Goal: Task Accomplishment & Management: Complete application form

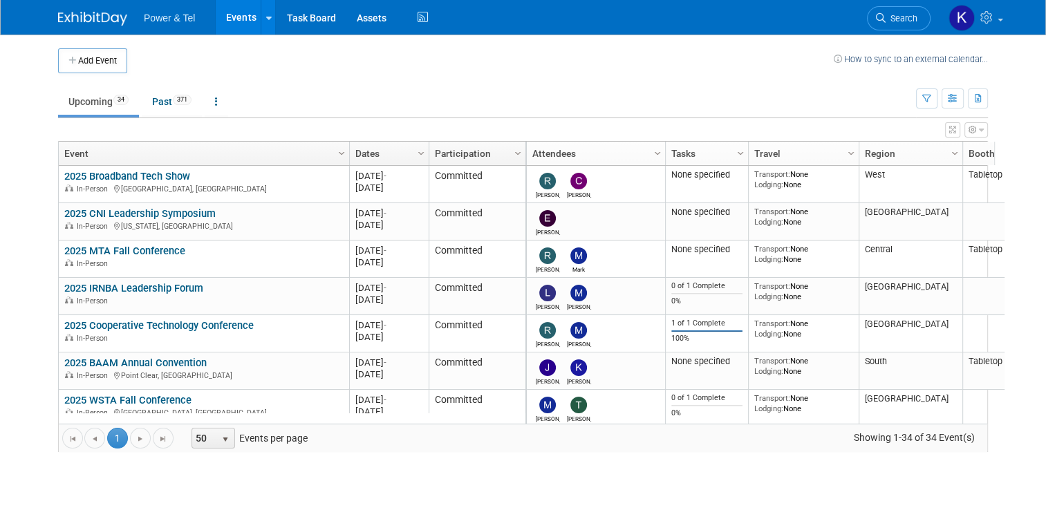
click at [898, 21] on span "Search" at bounding box center [902, 18] width 32 height 10
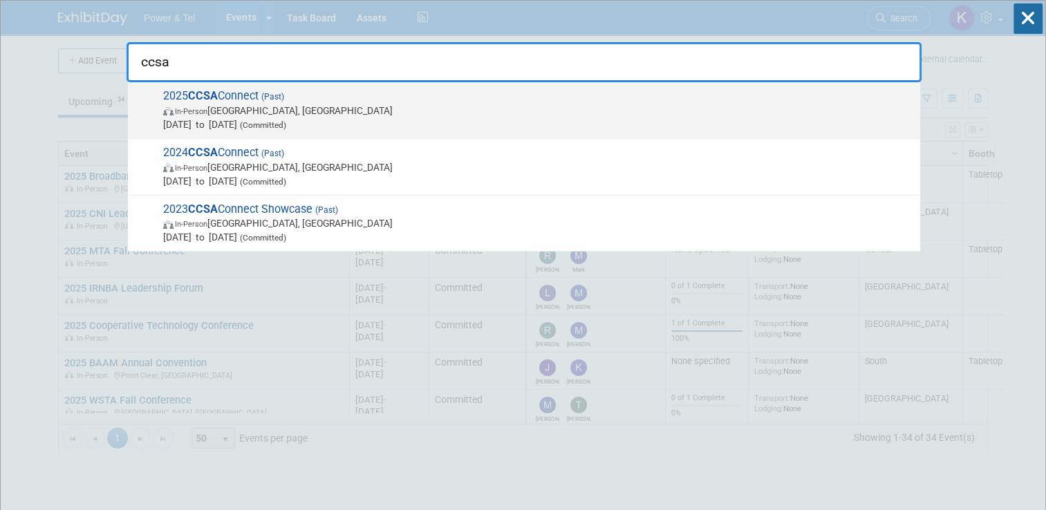
type input "ccsa"
click at [210, 94] on strong "CCSA" at bounding box center [203, 95] width 30 height 13
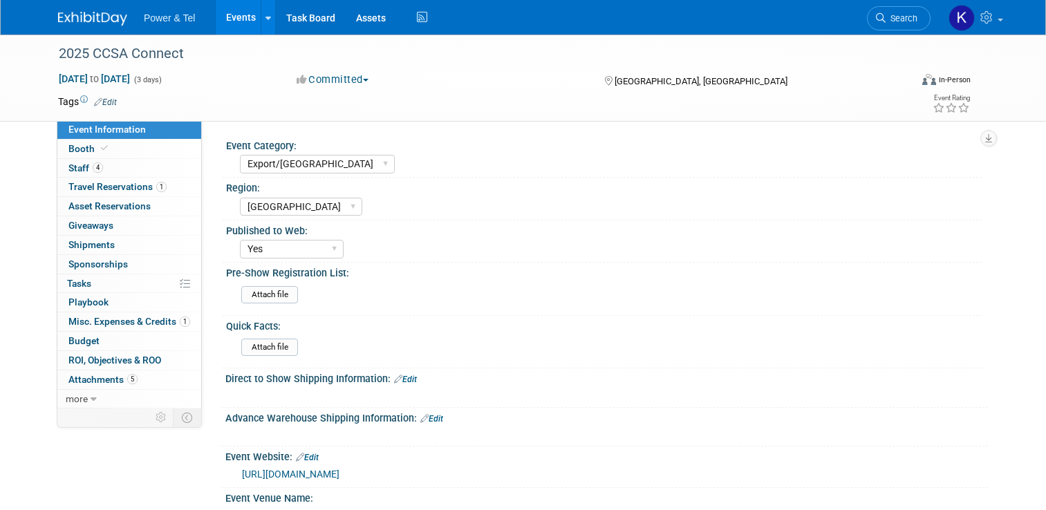
select select "Export/[GEOGRAPHIC_DATA]"
select select "[GEOGRAPHIC_DATA]"
select select "Yes"
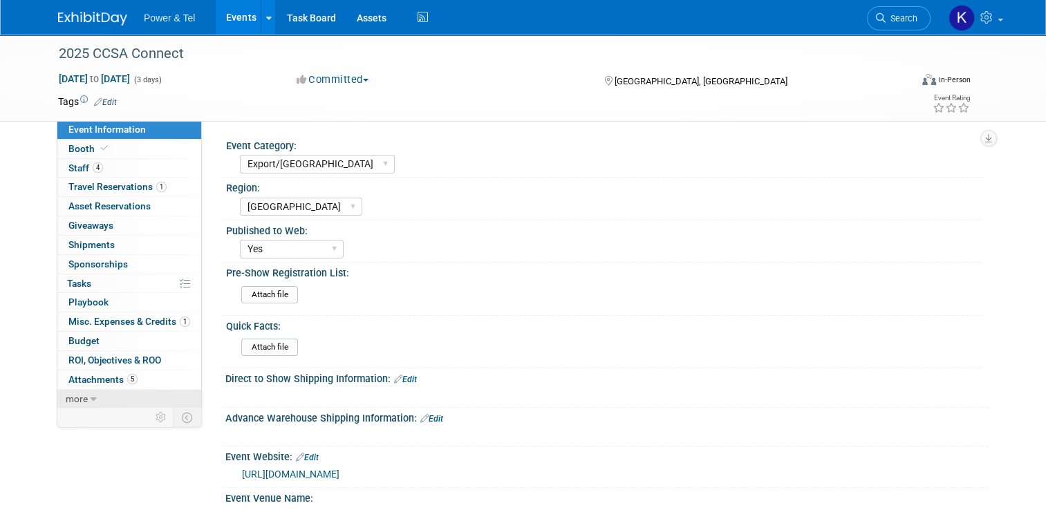
click at [66, 399] on span "more" at bounding box center [77, 398] width 22 height 11
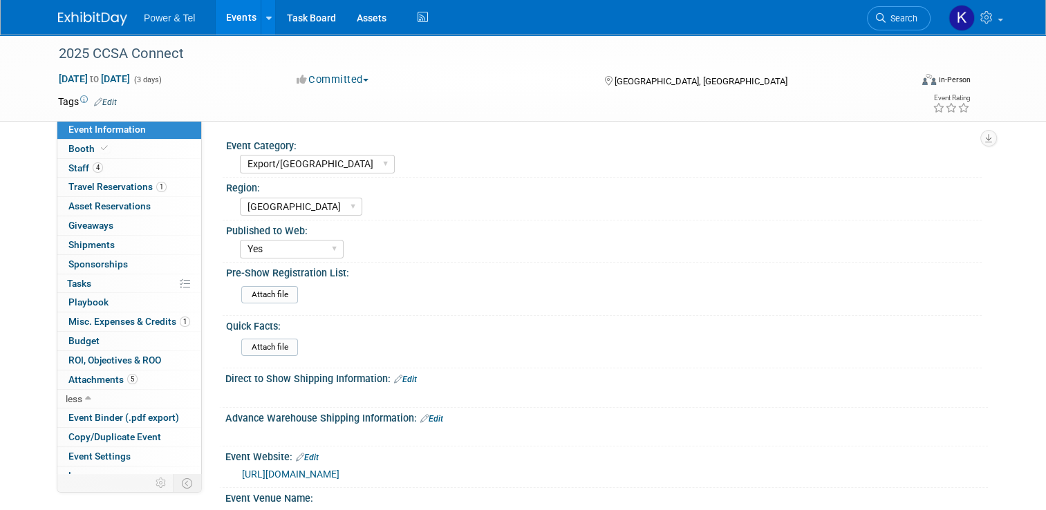
click at [72, 18] on img at bounding box center [92, 19] width 69 height 14
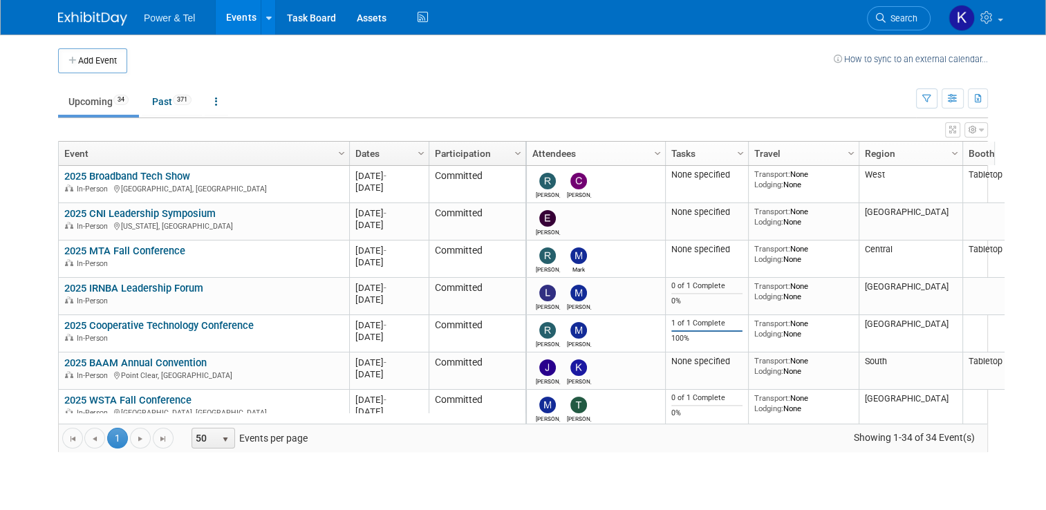
click at [434, 84] on td "Upcoming 34 Past 371 All Events 405 Past and Upcoming Grouped Annually Events g…" at bounding box center [487, 95] width 858 height 45
click at [102, 65] on button "Add Event" at bounding box center [92, 60] width 69 height 25
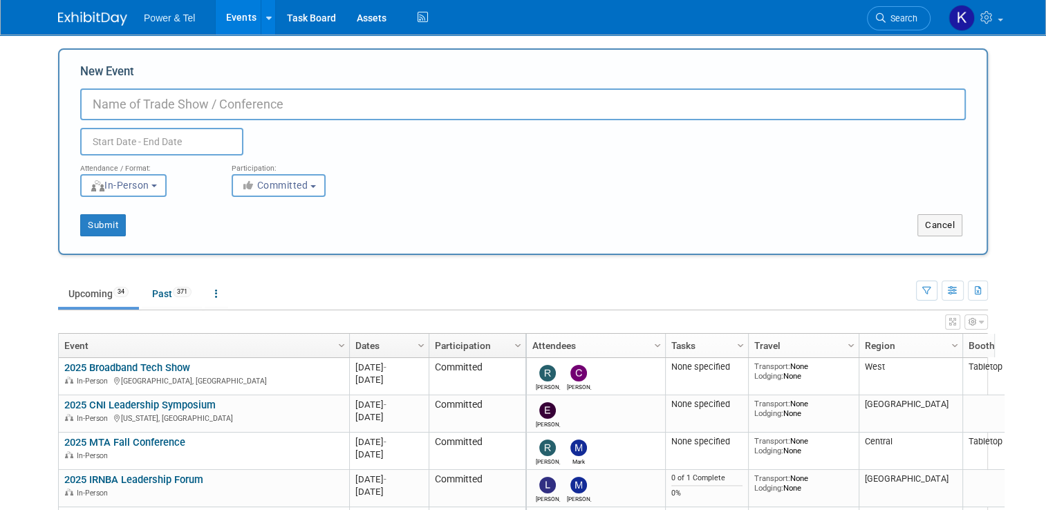
click at [1034, 82] on body "Power & Tel Events Add Event Bulk Upload Events Shareable Event Boards Recently…" at bounding box center [523, 255] width 1046 height 510
drag, startPoint x: 950, startPoint y: 228, endPoint x: 947, endPoint y: 175, distance: 53.4
click at [951, 228] on button "Cancel" at bounding box center [940, 225] width 45 height 22
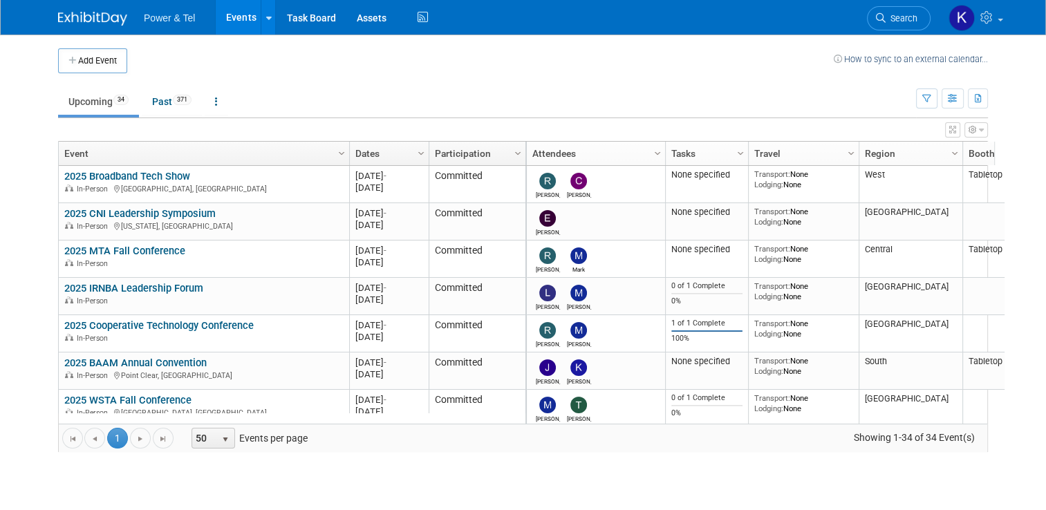
click at [910, 24] on link "Search" at bounding box center [899, 18] width 64 height 24
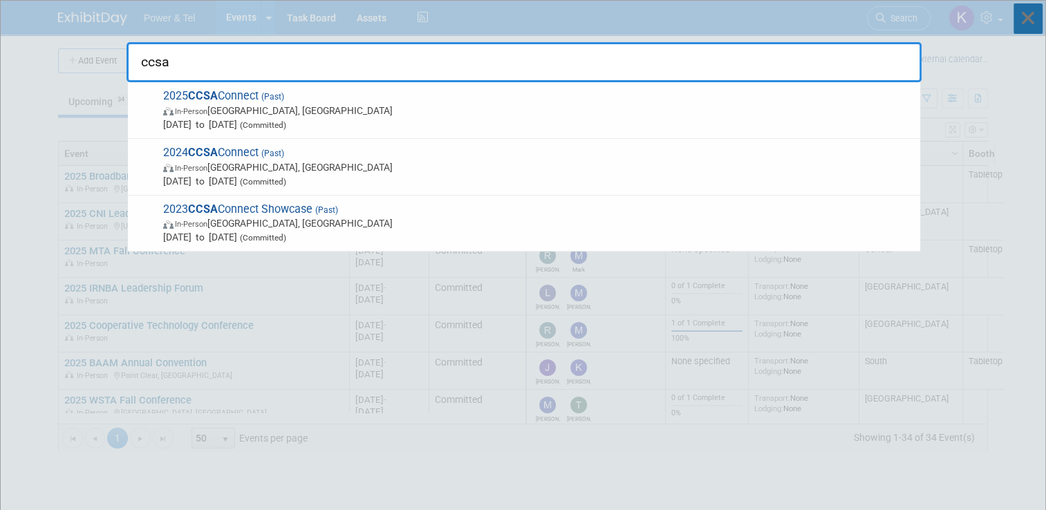
type input "ccsa"
click at [1032, 26] on icon at bounding box center [1028, 18] width 29 height 30
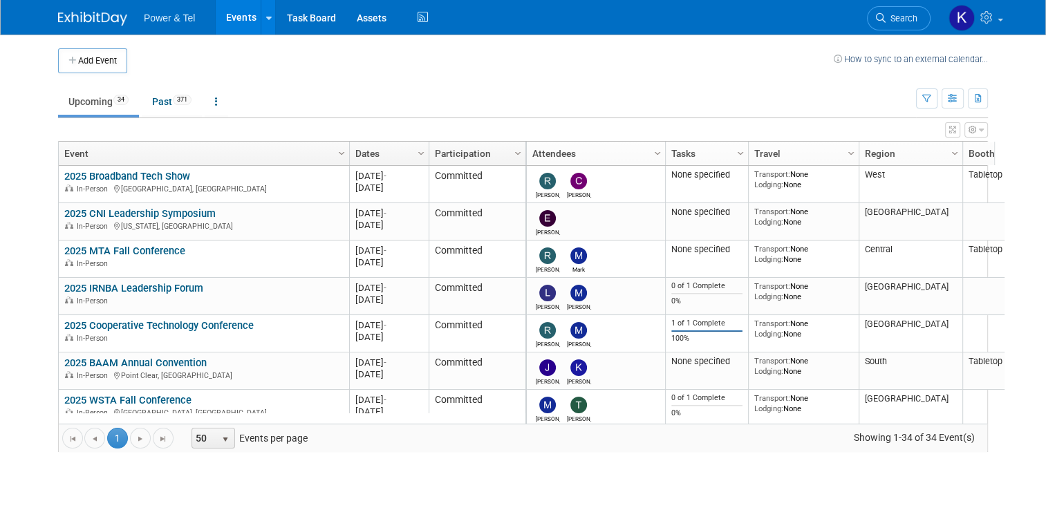
click at [96, 56] on button "Add Event" at bounding box center [92, 60] width 69 height 25
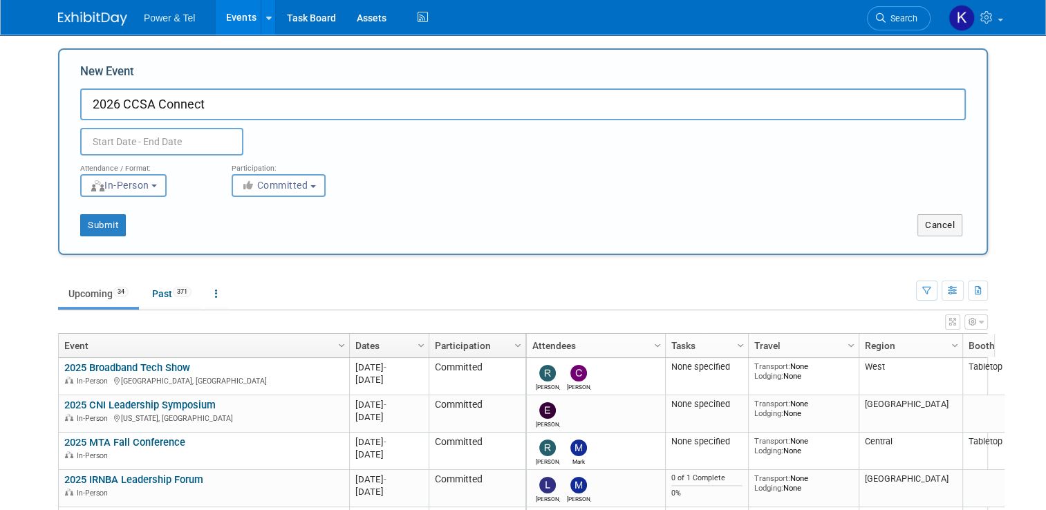
type input "2026 CCSA Connect"
click at [158, 151] on input "text" at bounding box center [161, 142] width 163 height 28
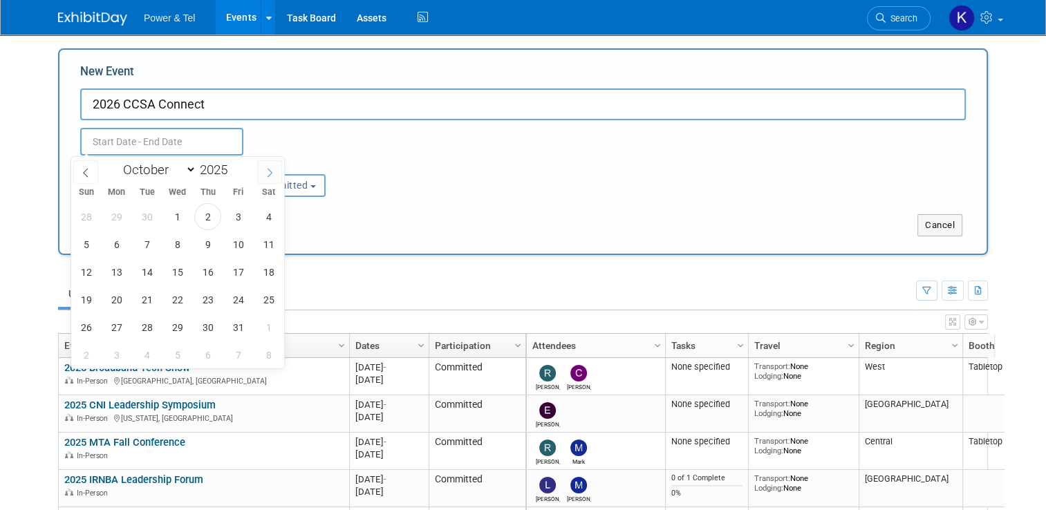
click at [265, 176] on span at bounding box center [269, 172] width 25 height 24
click at [266, 175] on icon at bounding box center [270, 173] width 10 height 10
select select "11"
click at [266, 175] on icon at bounding box center [270, 173] width 10 height 10
type input "2026"
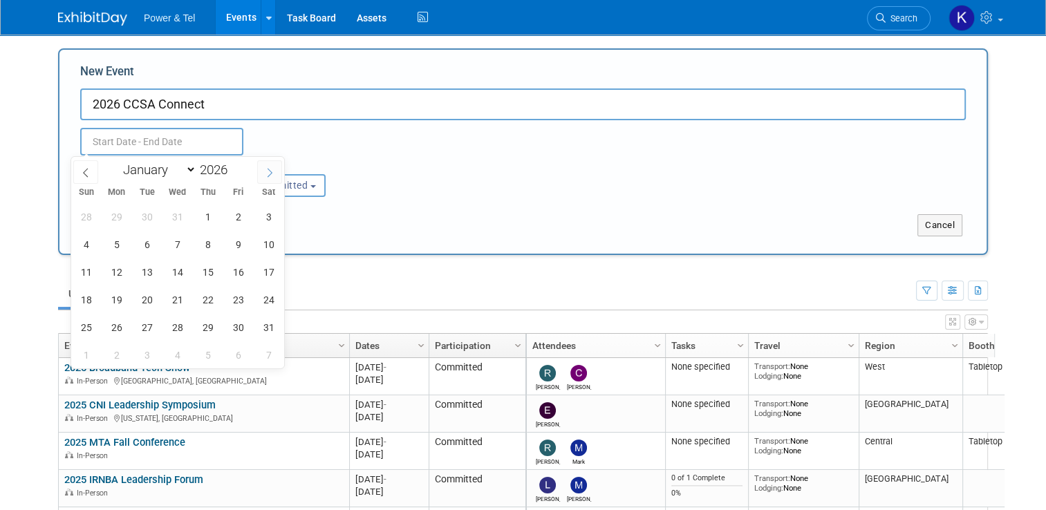
click at [266, 175] on icon at bounding box center [270, 173] width 10 height 10
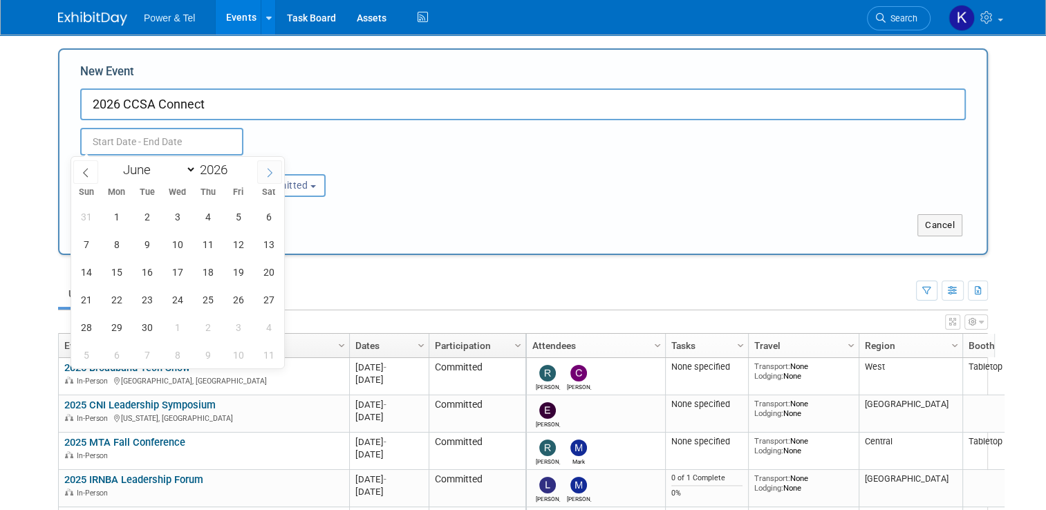
click at [266, 175] on icon at bounding box center [270, 173] width 10 height 10
select select "8"
click at [122, 271] on span "14" at bounding box center [116, 272] width 27 height 27
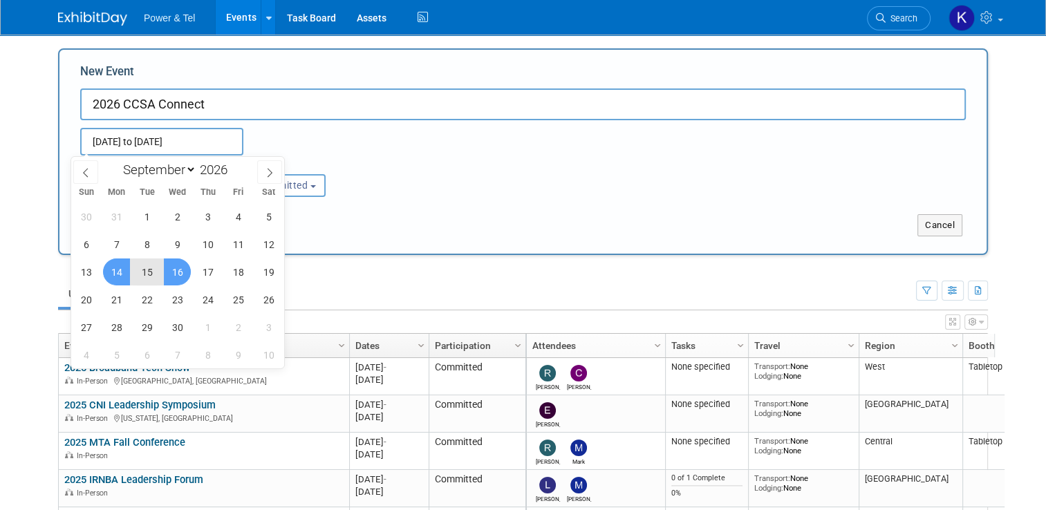
click at [185, 270] on span "16" at bounding box center [177, 272] width 27 height 27
type input "Sep 14, 2026 to Sep 16, 2026"
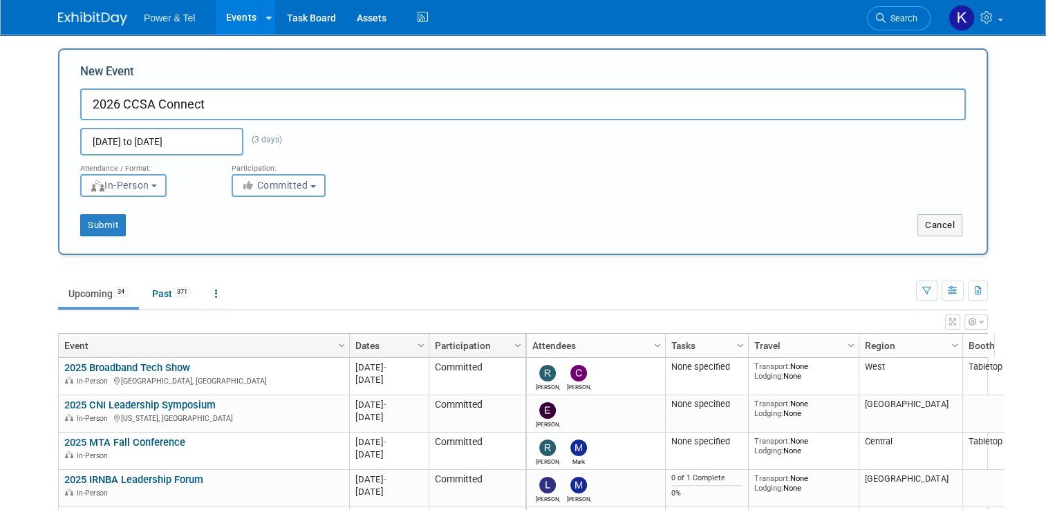
click at [310, 188] on button "Committed" at bounding box center [279, 185] width 94 height 23
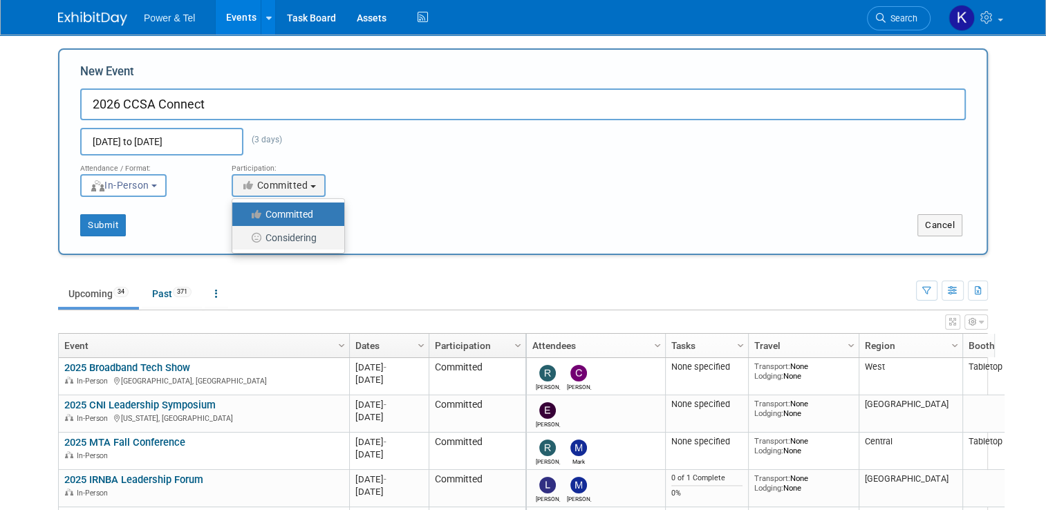
click at [297, 247] on link "Considering" at bounding box center [288, 238] width 112 height 24
click at [306, 237] on label "Considering" at bounding box center [284, 238] width 91 height 18
drag, startPoint x: 306, startPoint y: 236, endPoint x: 296, endPoint y: 236, distance: 10.4
click at [293, 237] on label "Considering" at bounding box center [284, 238] width 91 height 18
click at [245, 237] on input "Considering" at bounding box center [240, 238] width 9 height 9
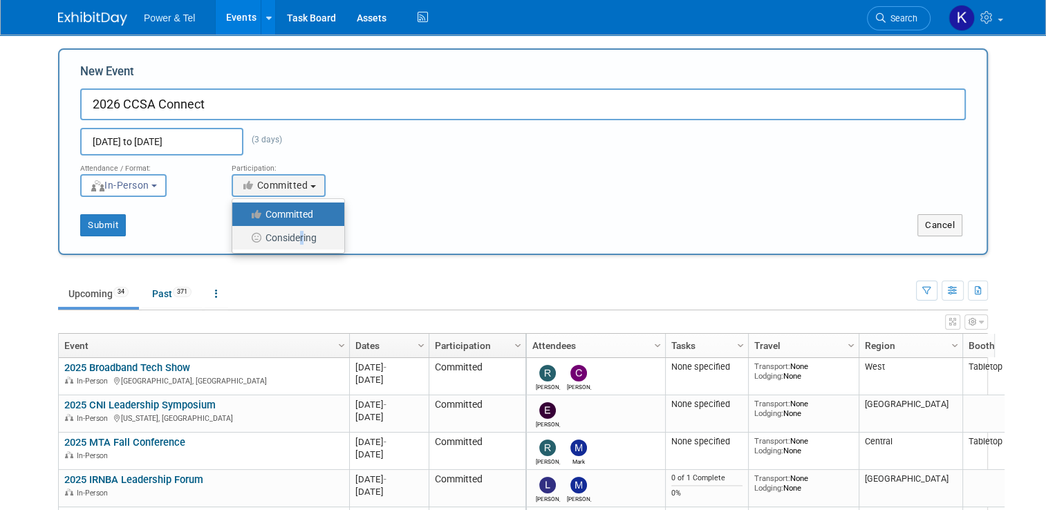
select select "2"
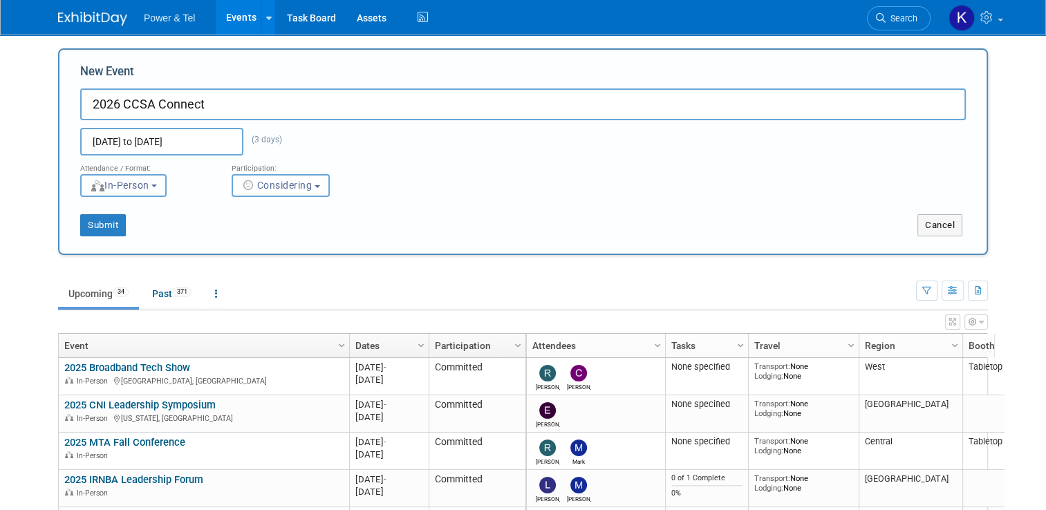
click at [160, 185] on button "In-Person" at bounding box center [123, 185] width 86 height 23
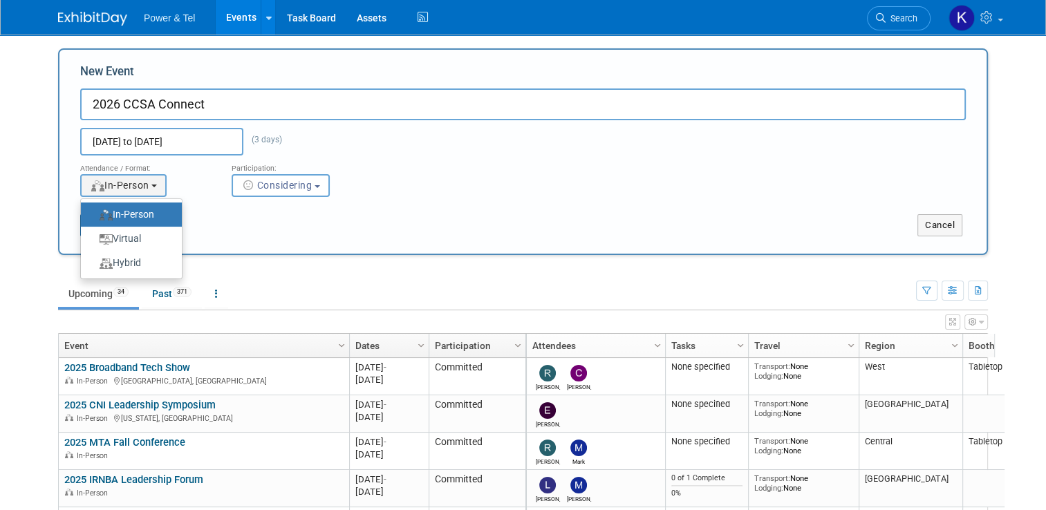
click at [134, 212] on label "In-Person" at bounding box center [128, 214] width 80 height 19
click at [93, 212] on input "In-Person" at bounding box center [88, 214] width 9 height 9
click at [268, 222] on div "Submit" at bounding box center [252, 225] width 387 height 22
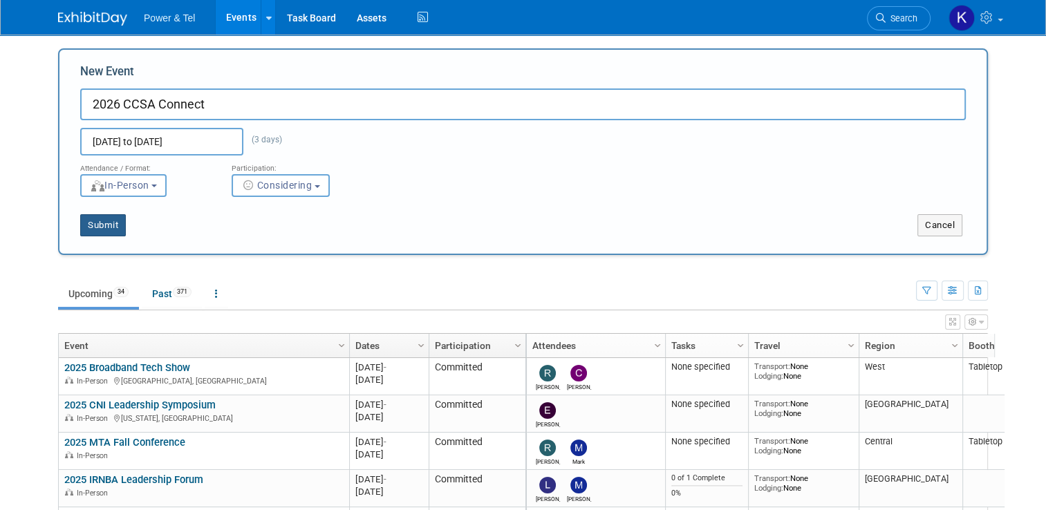
click at [86, 230] on button "Submit" at bounding box center [103, 225] width 46 height 22
type input "2026 CCSA Connect"
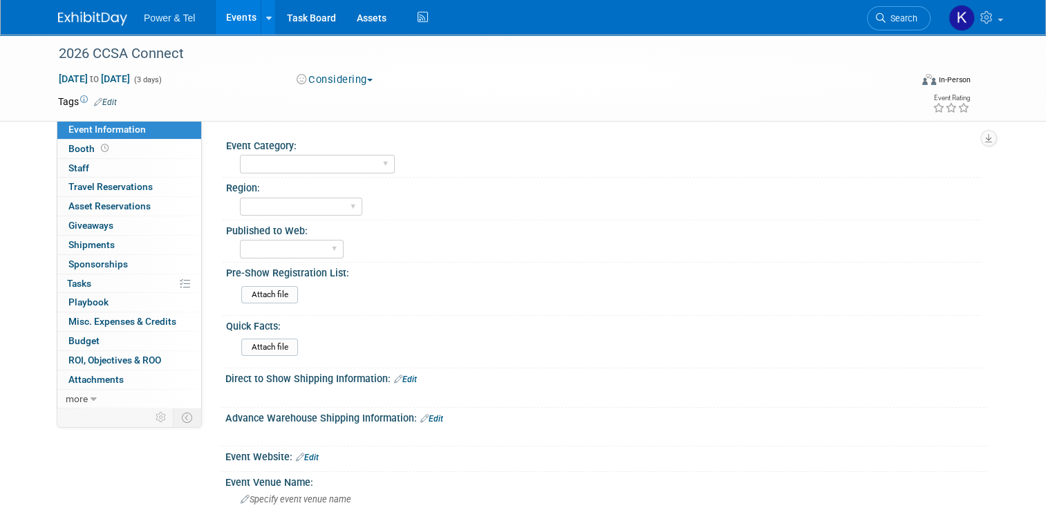
click at [100, 19] on img at bounding box center [92, 19] width 69 height 14
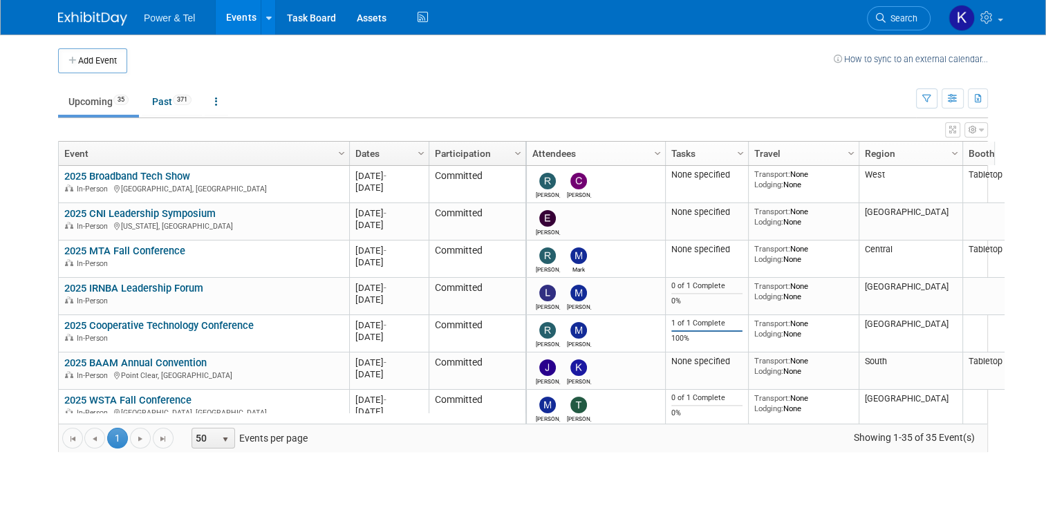
click at [918, 26] on link "Search" at bounding box center [899, 18] width 64 height 24
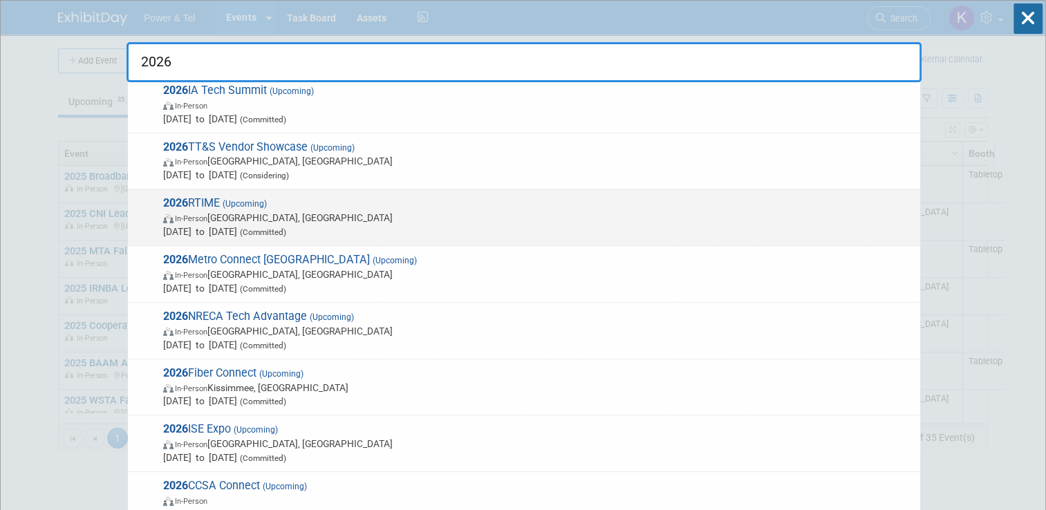
scroll to position [73, 0]
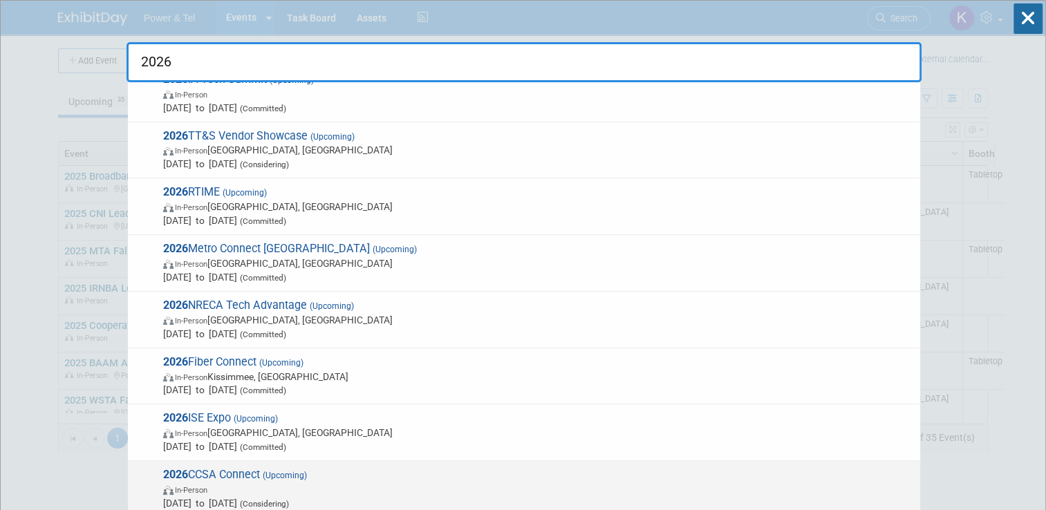
type input "2026"
click at [237, 474] on span "2026 CCSA Connect (Upcoming) In-Person Sep 14, 2026 to Sep 16, 2026 (Considerin…" at bounding box center [536, 489] width 754 height 42
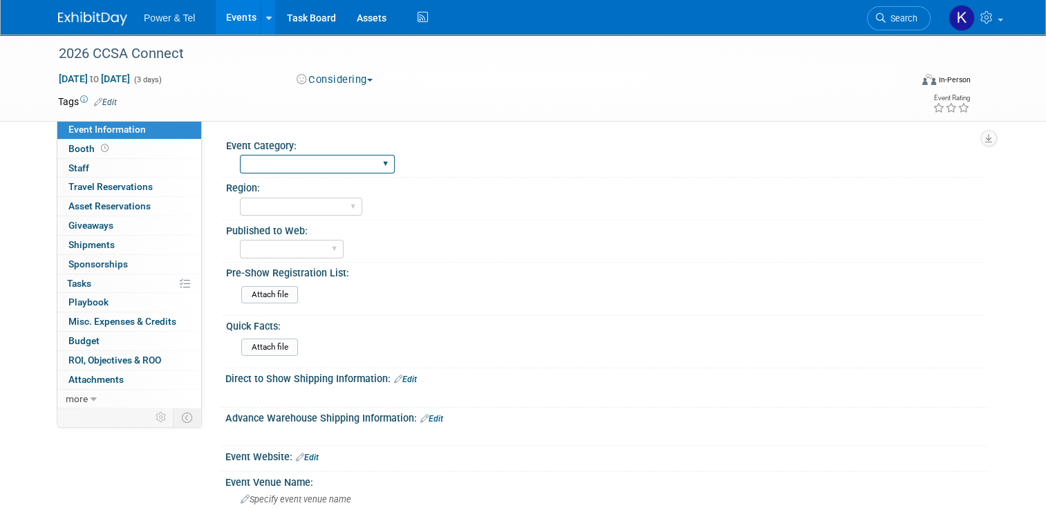
click at [325, 162] on select "Trade Show P&T Hosted Event Export/[GEOGRAPHIC_DATA] Outing Only" at bounding box center [317, 164] width 155 height 19
select select "Export/[GEOGRAPHIC_DATA]"
click at [240, 155] on select "Trade Show P&T Hosted Event Export/[GEOGRAPHIC_DATA] Outing Only" at bounding box center [317, 164] width 155 height 19
click at [308, 203] on select "[GEOGRAPHIC_DATA] National [GEOGRAPHIC_DATA] Export/CALA Strategic Accounts" at bounding box center [301, 207] width 122 height 19
click at [240, 198] on select "Central West South Great Lakes National Canada Export/CALA Strategic Accounts" at bounding box center [301, 207] width 122 height 19
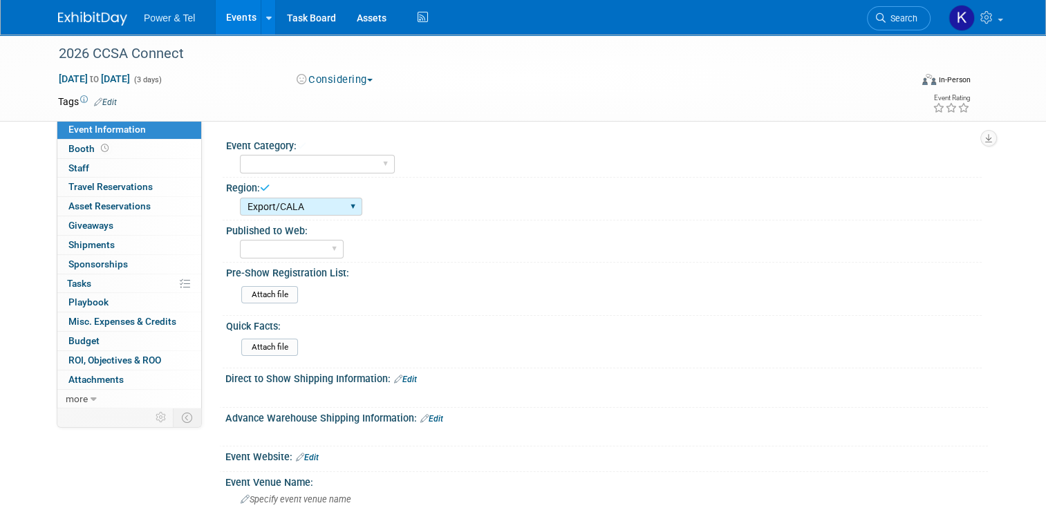
click at [318, 194] on div "Central West South Great Lakes National Canada Export/CALA Strategic Accounts" at bounding box center [301, 207] width 122 height 26
click at [319, 203] on select "Central West South Great Lakes National Canada Export/CALA Strategic Accounts" at bounding box center [301, 207] width 122 height 19
select select "[GEOGRAPHIC_DATA]"
click at [240, 198] on select "Central West South Great Lakes National Canada Export/CALA Strategic Accounts" at bounding box center [301, 207] width 122 height 19
click at [318, 250] on select "Yes No" at bounding box center [292, 249] width 104 height 19
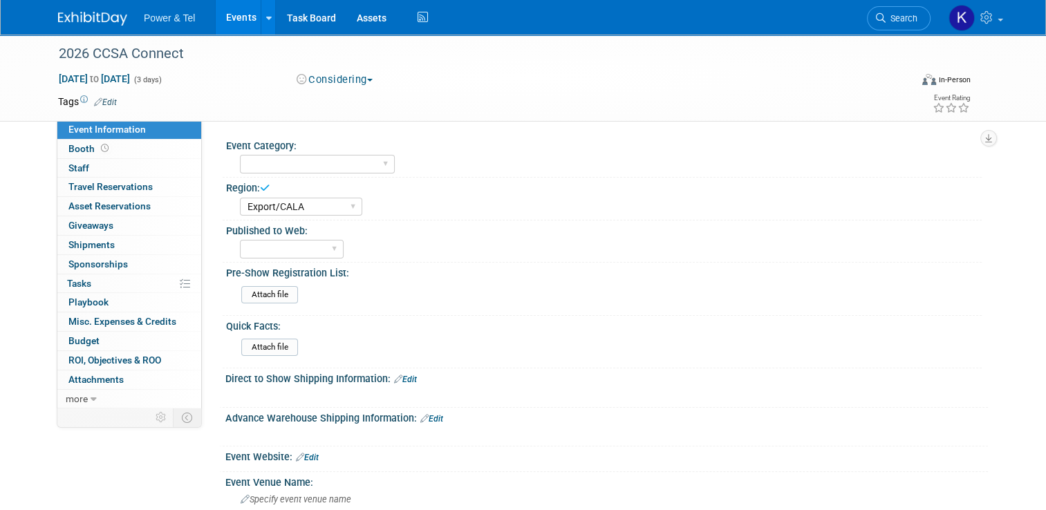
click at [498, 261] on div "Published to Web: Yes No" at bounding box center [602, 242] width 759 height 42
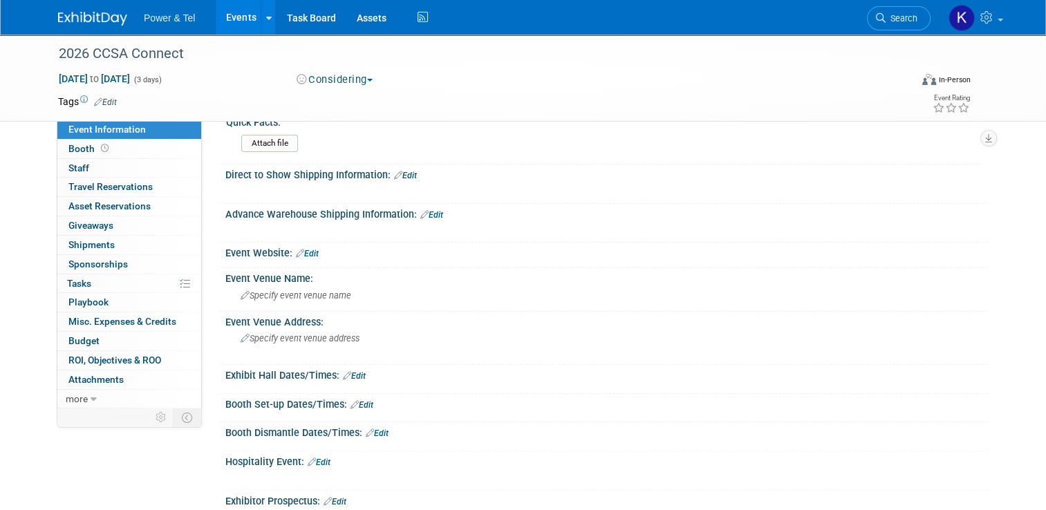
scroll to position [207, 0]
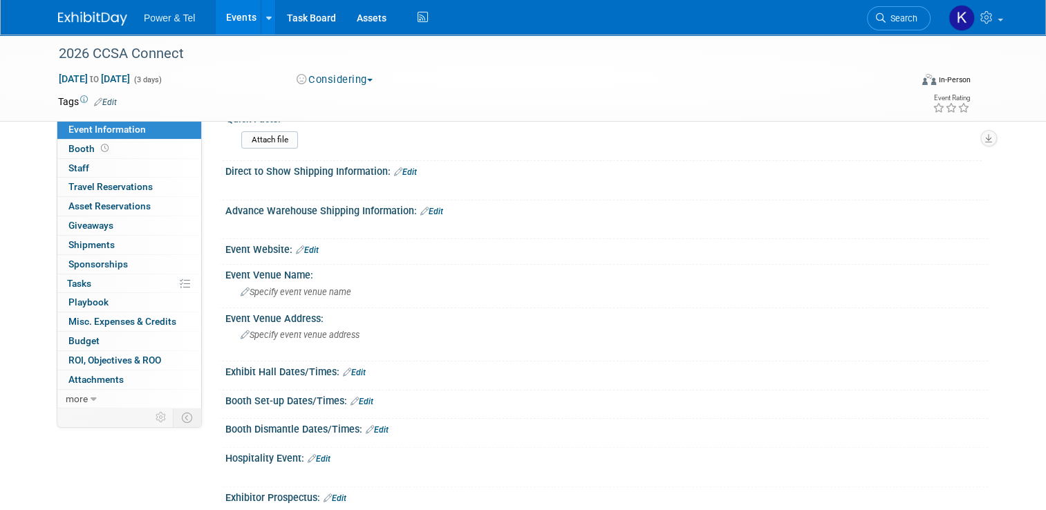
click at [313, 245] on div "Event Website: Edit" at bounding box center [606, 248] width 763 height 18
click at [307, 248] on link "Edit" at bounding box center [307, 250] width 23 height 10
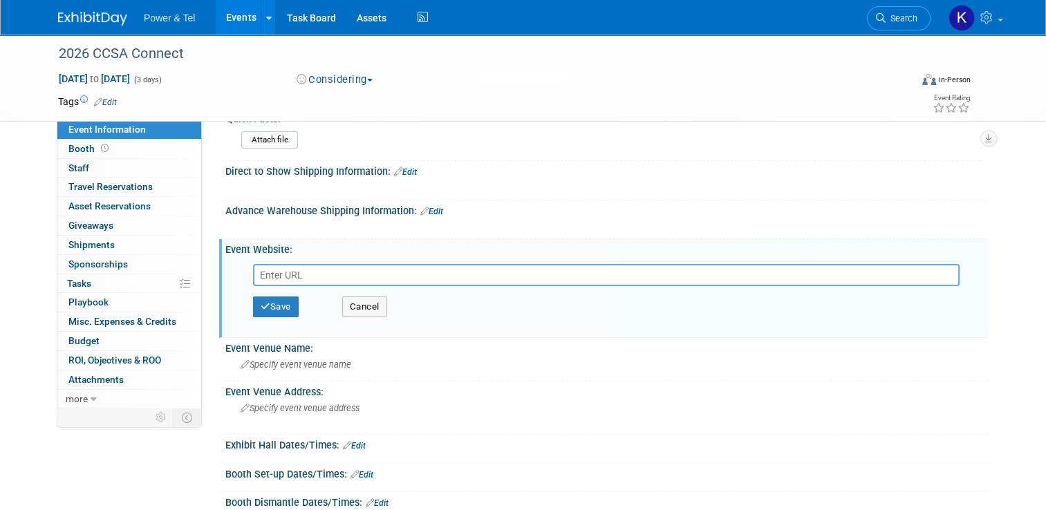
click at [269, 280] on input "text" at bounding box center [606, 275] width 707 height 22
paste input "[URL][DOMAIN_NAME]"
type input "[URL][DOMAIN_NAME]"
click at [268, 300] on button "Save" at bounding box center [276, 307] width 46 height 21
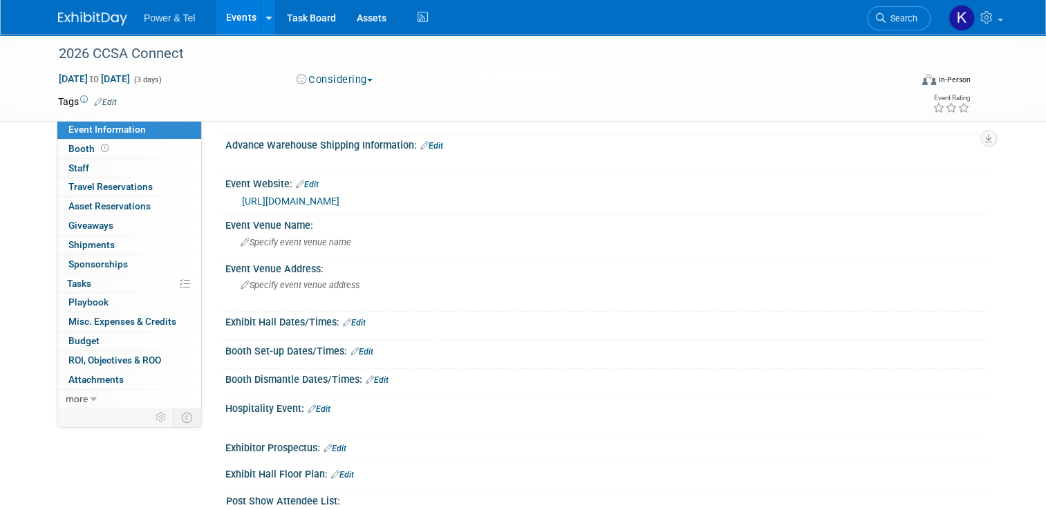
scroll to position [277, 0]
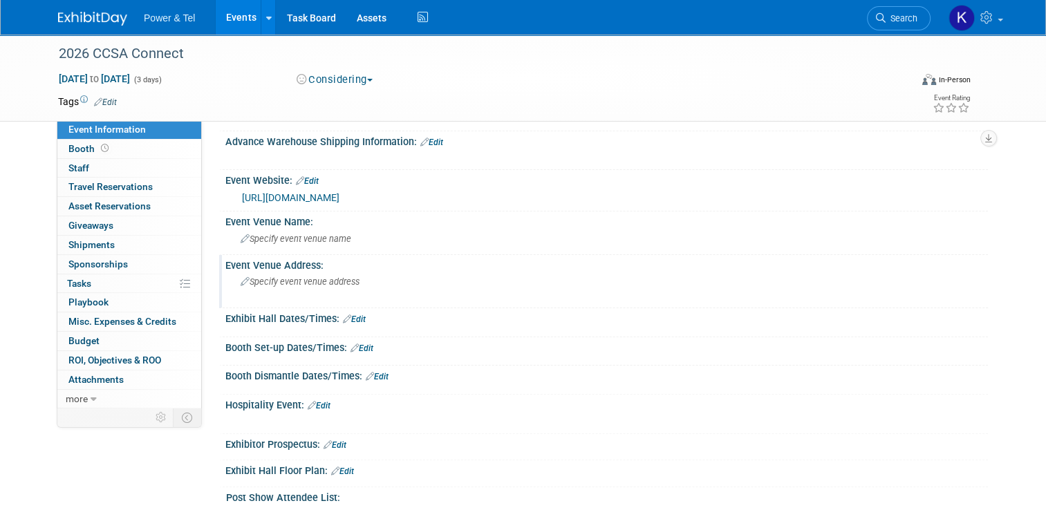
click at [263, 277] on span "Specify event venue address" at bounding box center [300, 282] width 119 height 10
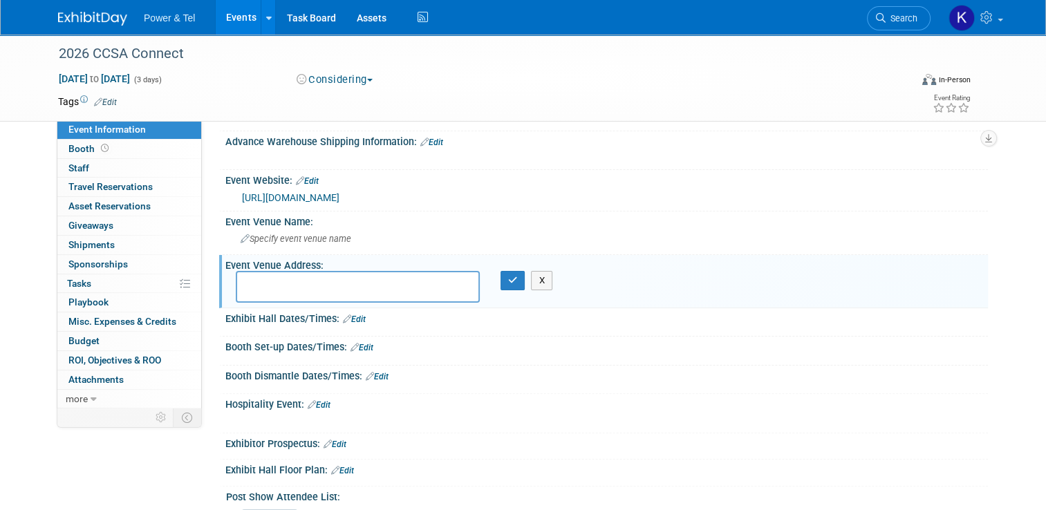
click at [263, 280] on textarea at bounding box center [358, 286] width 244 height 31
click at [297, 275] on textarea at bounding box center [358, 286] width 244 height 31
paste textarea "Halifax Marriott Harbourfront Hotel"
click at [335, 297] on textarea "Halifax Marriott Harbourfront Hotel" at bounding box center [358, 286] width 244 height 31
paste textarea "1919 Upper Water Street, Halifax NS B3J 3J5 · +1 902-421-1700"
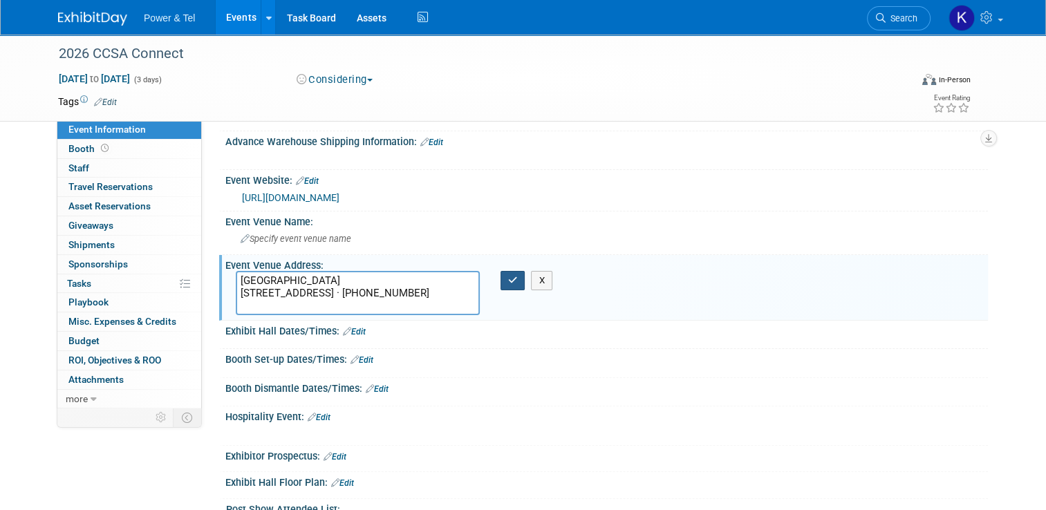
type textarea "[GEOGRAPHIC_DATA] [STREET_ADDRESS] · [PHONE_NUMBER]"
click at [519, 283] on button "button" at bounding box center [513, 280] width 25 height 19
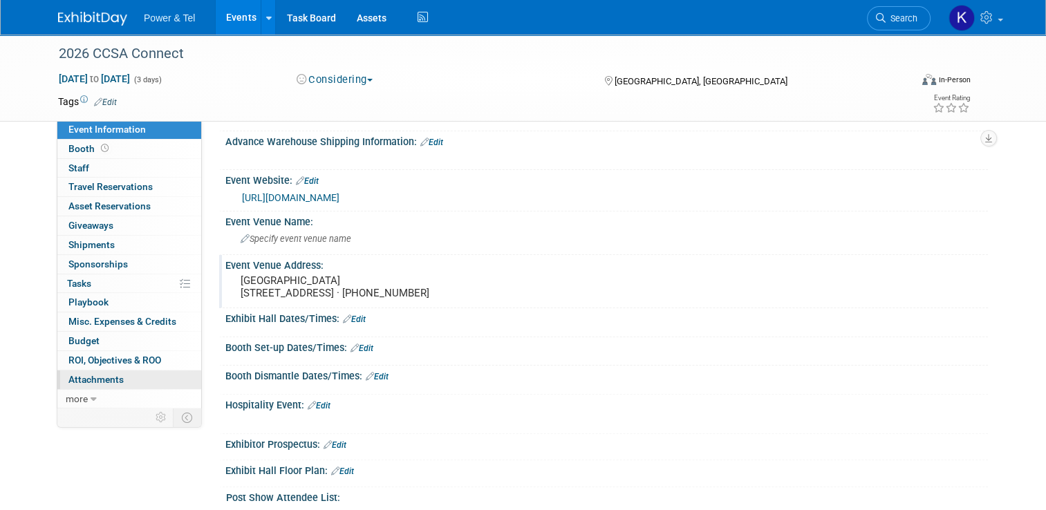
click at [80, 377] on span "Attachments 0" at bounding box center [95, 379] width 55 height 11
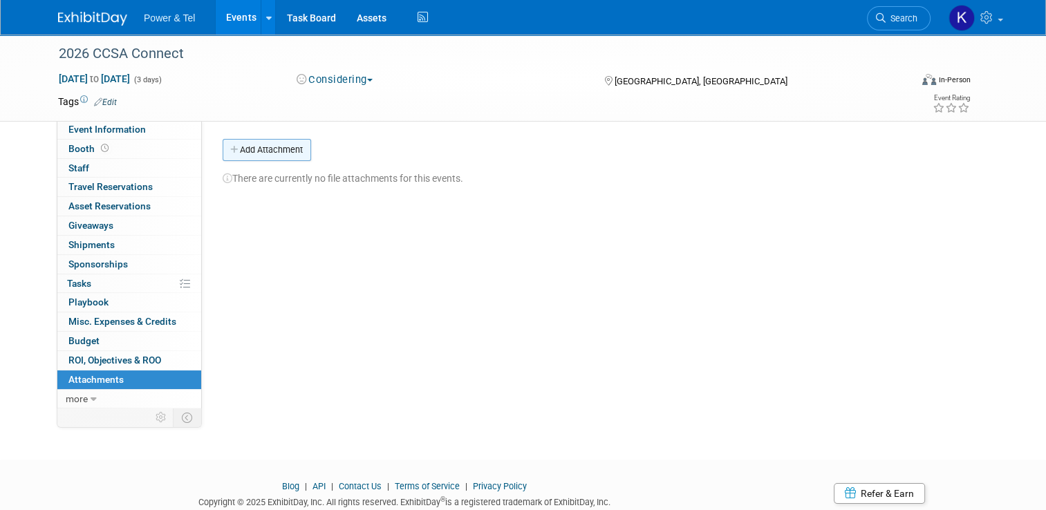
click at [242, 146] on button "Add Attachment" at bounding box center [267, 150] width 89 height 22
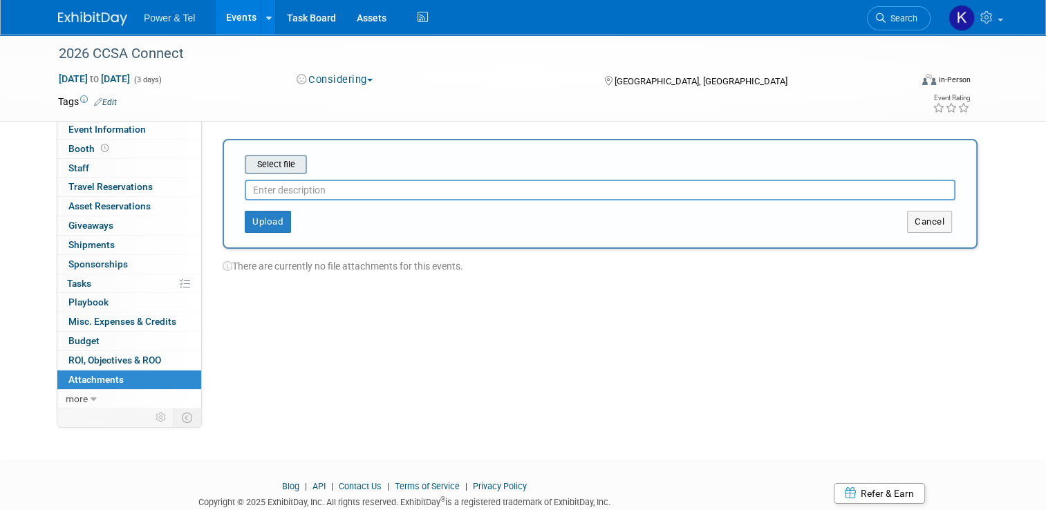
click at [248, 167] on input "file" at bounding box center [223, 164] width 165 height 17
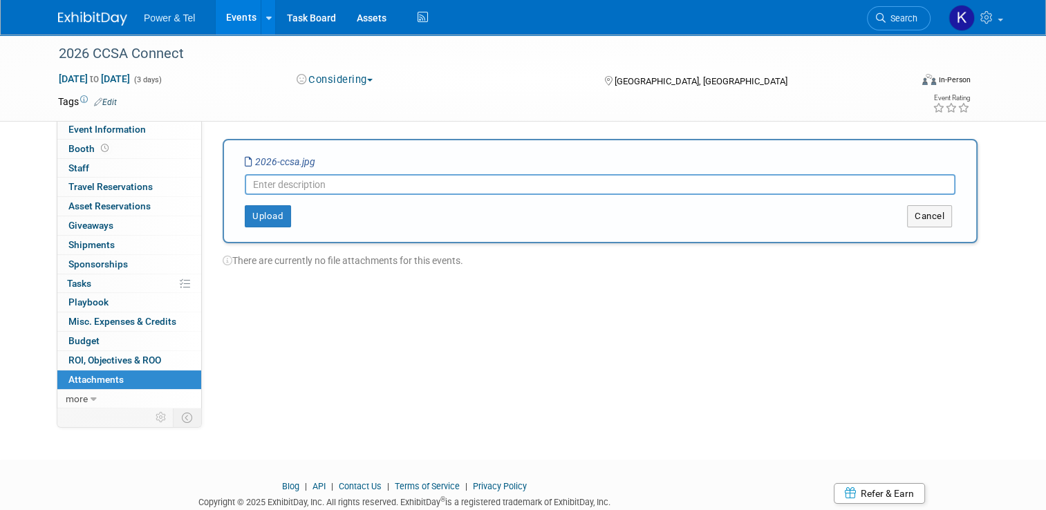
click at [290, 187] on input "text" at bounding box center [600, 184] width 711 height 21
paste input "CCSA Connect<ccsa.events@ccsaonline.ca>"
click at [316, 185] on input "CCSA Connect<ccsa.events@ccsaonline.ca>" at bounding box center [600, 184] width 711 height 21
click at [245, 187] on input "CCSA Connect Email: ccsa.events@ccsaonline.ca>" at bounding box center [600, 184] width 711 height 21
click at [499, 187] on input "CCSA Connect Email: ccsa.events@ccsaonline.ca>" at bounding box center [600, 184] width 711 height 21
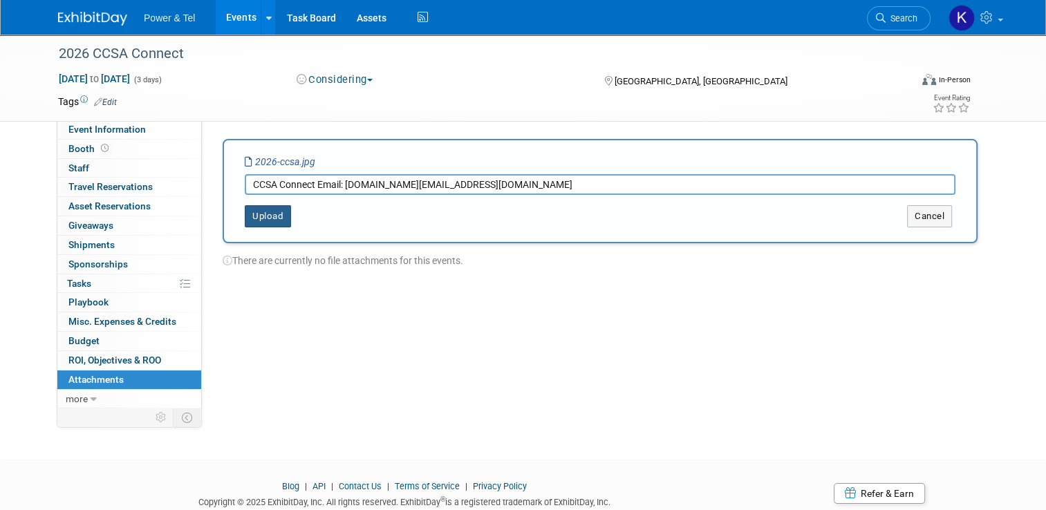
type input "CCSA Connect Email: ccsa.events@ccsaonline.ca"
click at [272, 221] on button "Upload" at bounding box center [268, 216] width 46 height 22
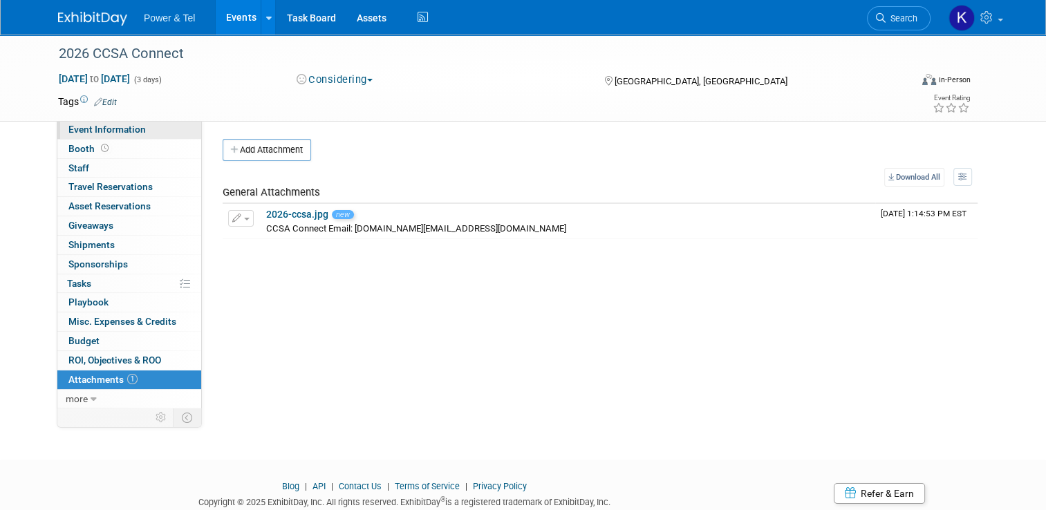
click at [141, 132] on link "Event Information" at bounding box center [129, 129] width 144 height 19
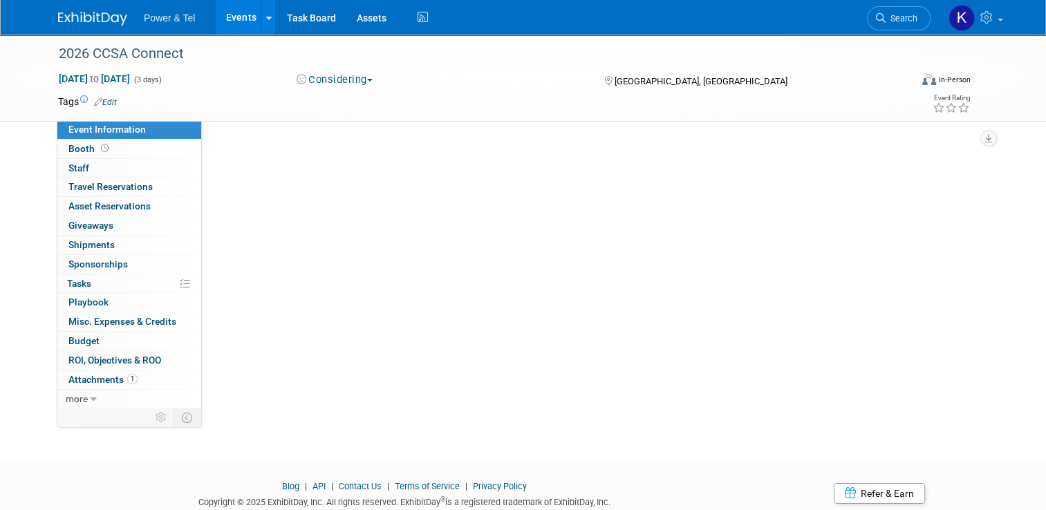
select select "Export/Canada"
select select "[GEOGRAPHIC_DATA]"
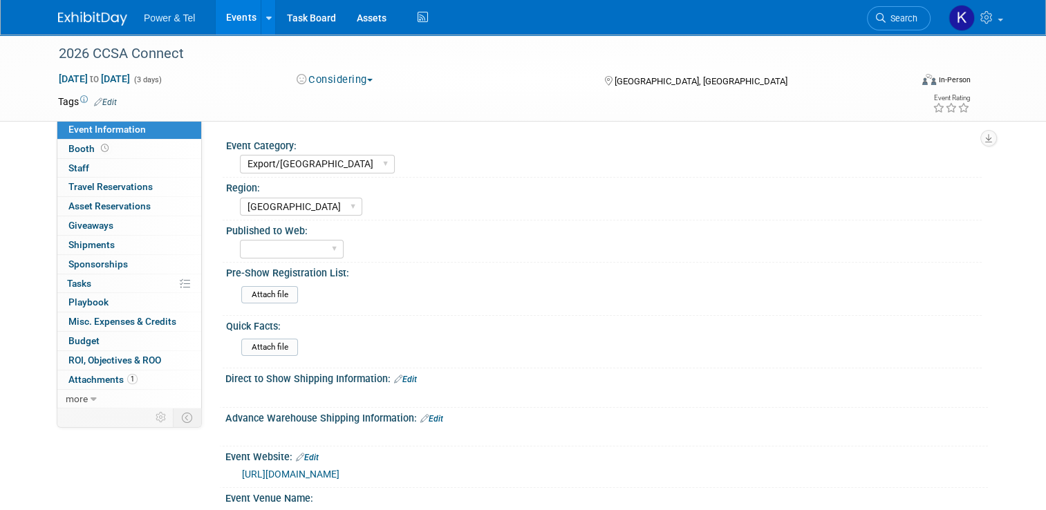
click at [104, 15] on img at bounding box center [92, 19] width 69 height 14
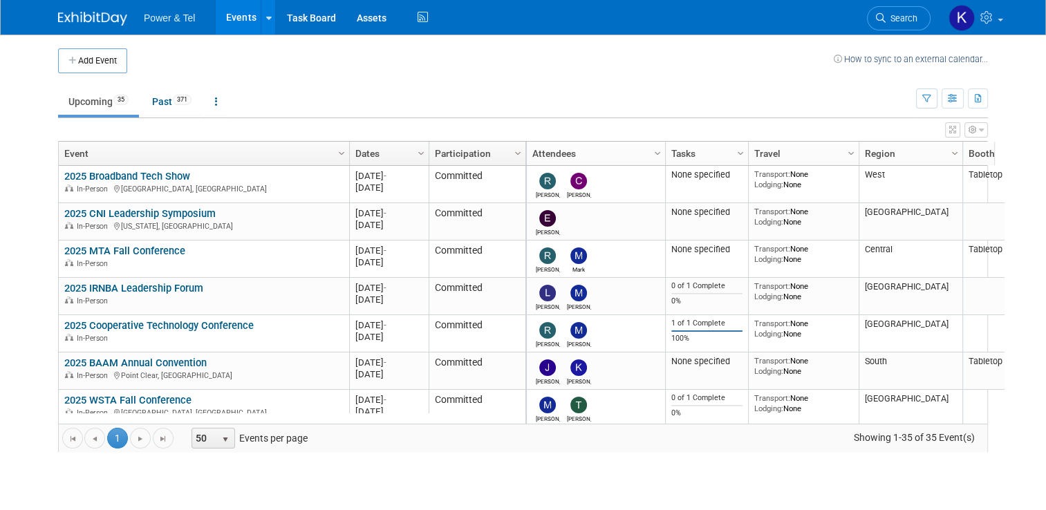
click at [909, 18] on span "Search" at bounding box center [902, 18] width 32 height 10
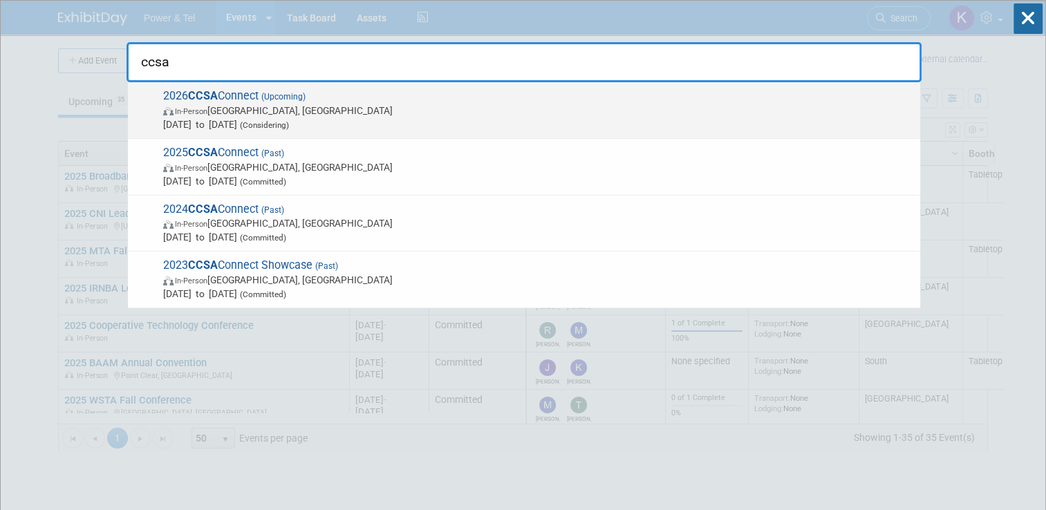
type input "ccsa"
click at [194, 92] on strong "CCSA" at bounding box center [203, 95] width 30 height 13
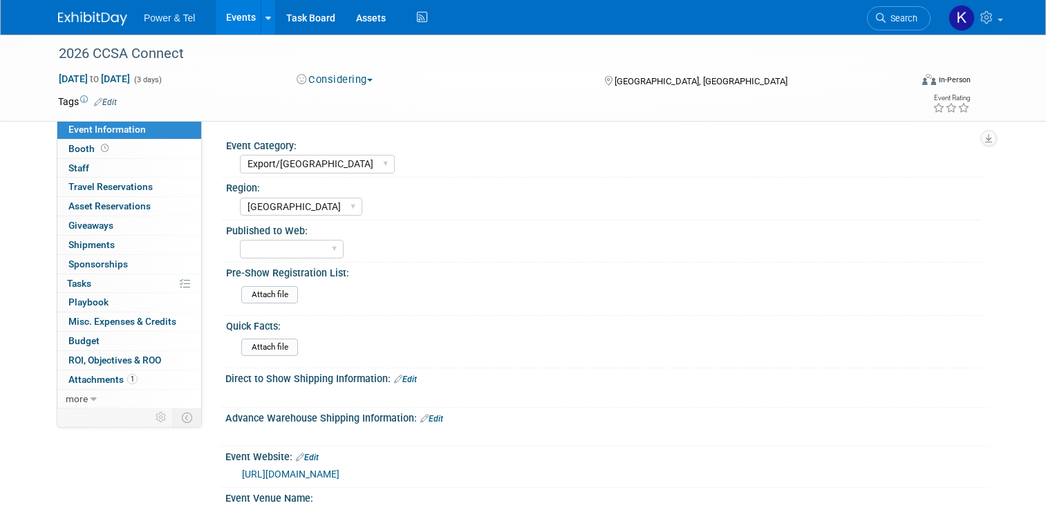
select select "Export/[GEOGRAPHIC_DATA]"
select select "[GEOGRAPHIC_DATA]"
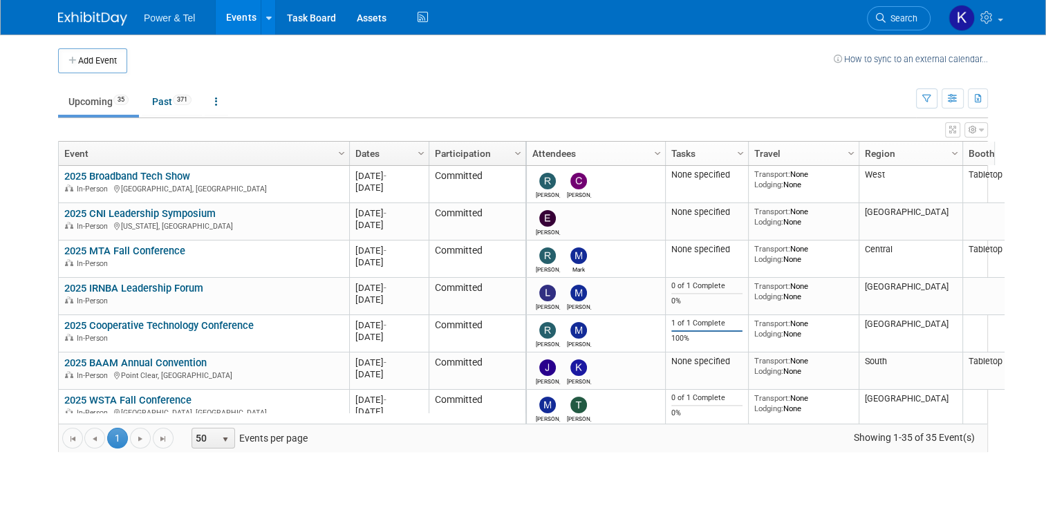
click at [903, 15] on span "Search" at bounding box center [902, 18] width 32 height 10
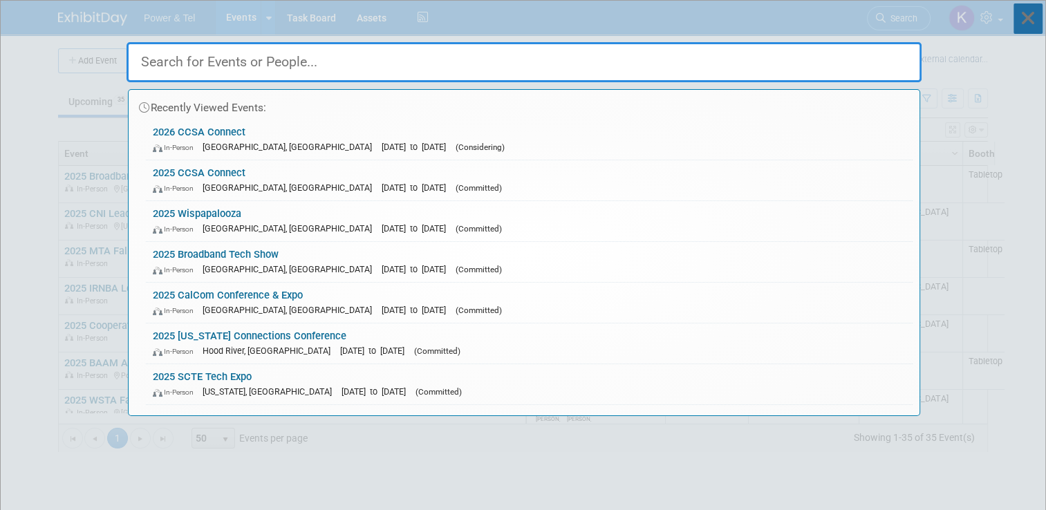
click at [1029, 23] on icon at bounding box center [1028, 18] width 29 height 30
